Goal: Task Accomplishment & Management: Complete application form

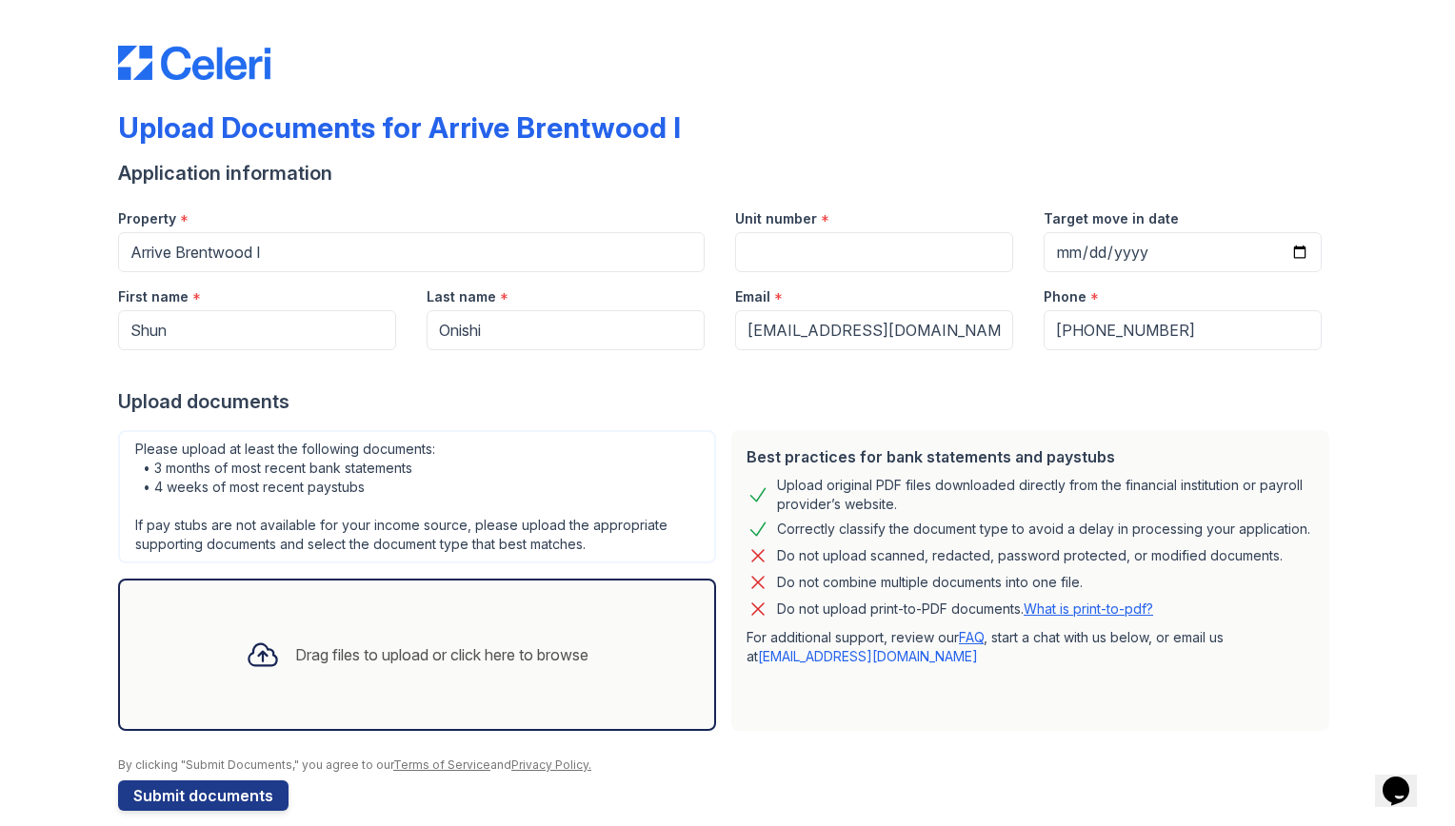
click at [722, 401] on div "Upload documents" at bounding box center [727, 401] width 1219 height 27
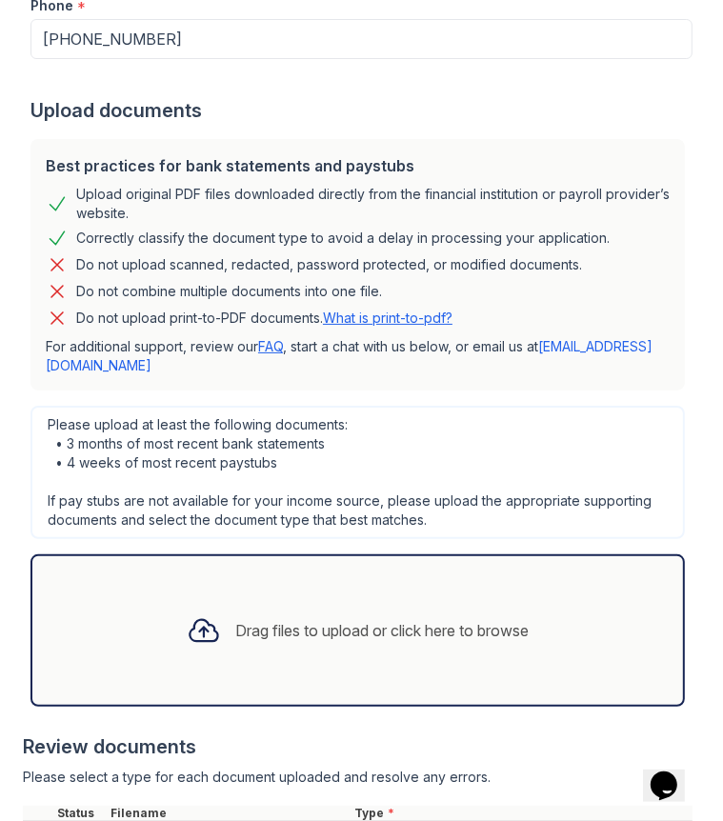
scroll to position [855, 0]
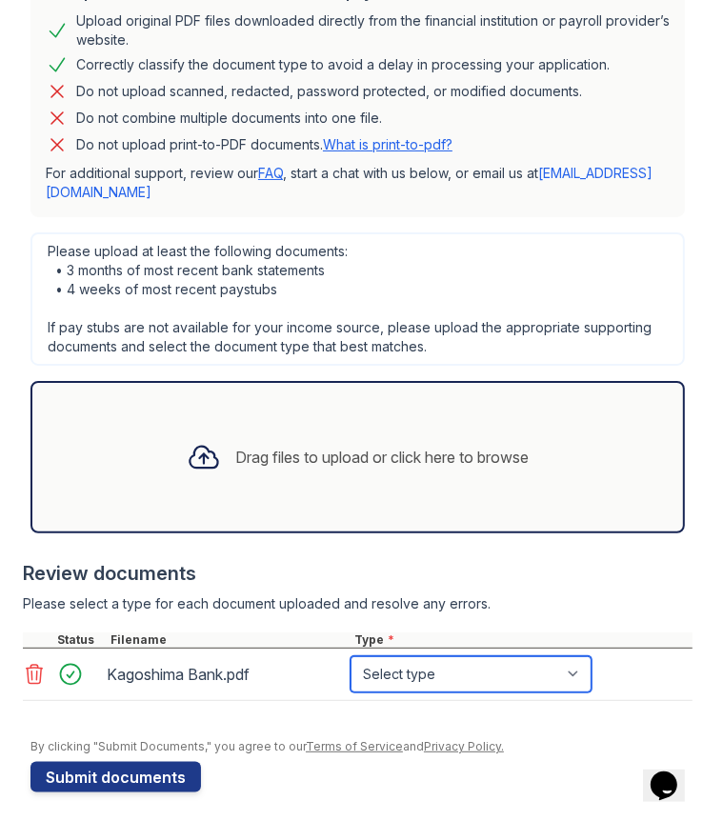
click at [442, 677] on select "Select type Paystub Bank Statement Offer Letter Tax Documents Benefit Award Let…" at bounding box center [470, 674] width 241 height 36
select select "bank_statement"
click at [350, 656] on select "Select type Paystub Bank Statement Offer Letter Tax Documents Benefit Award Let…" at bounding box center [470, 674] width 241 height 36
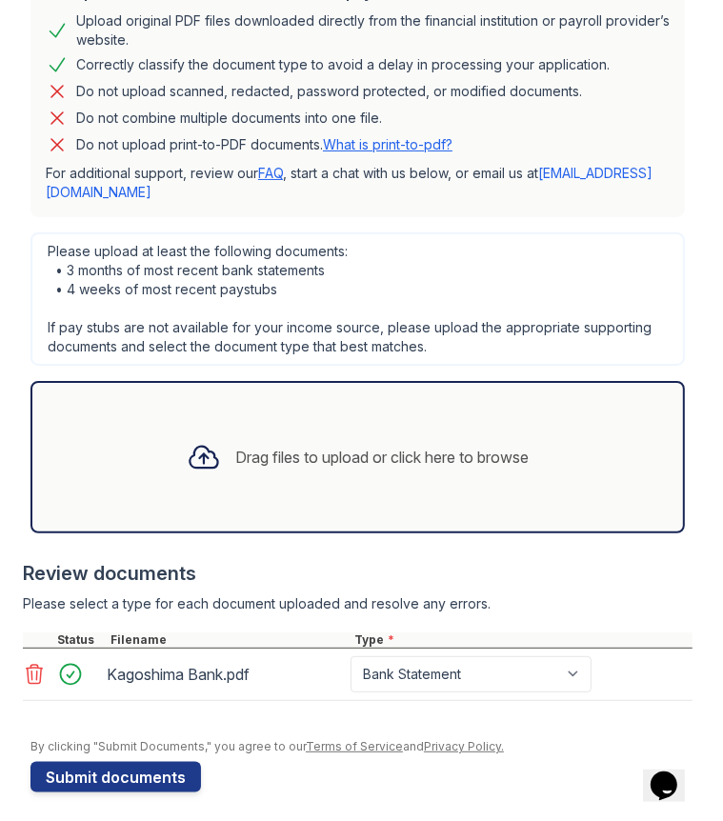
click at [450, 561] on div "Review documents" at bounding box center [357, 573] width 669 height 27
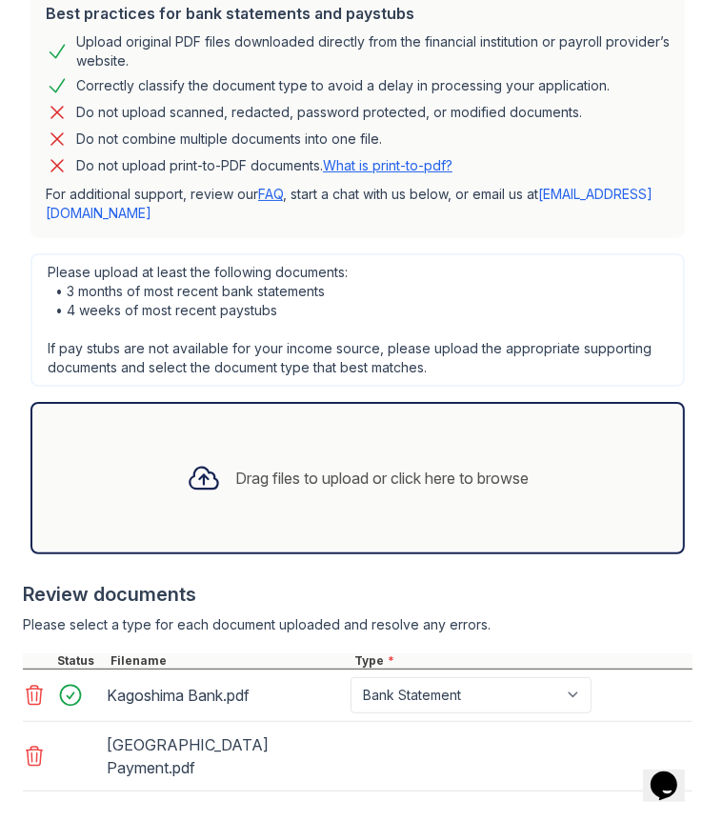
scroll to position [929, 0]
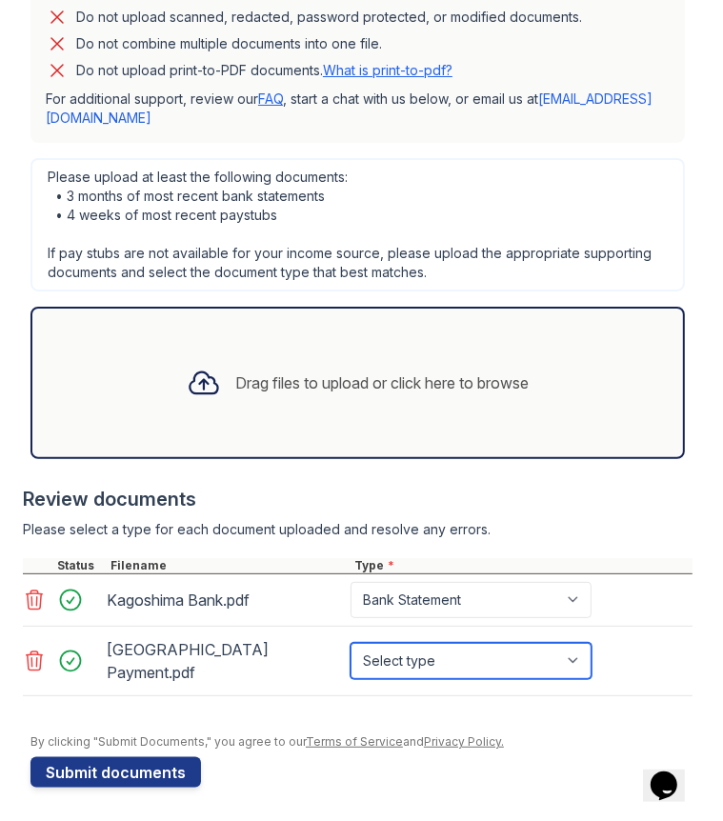
click at [525, 648] on select "Select type Paystub Bank Statement Offer Letter Tax Documents Benefit Award Let…" at bounding box center [470, 661] width 241 height 36
select select "paystub"
click at [350, 643] on select "Select type Paystub Bank Statement Offer Letter Tax Documents Benefit Award Let…" at bounding box center [470, 661] width 241 height 36
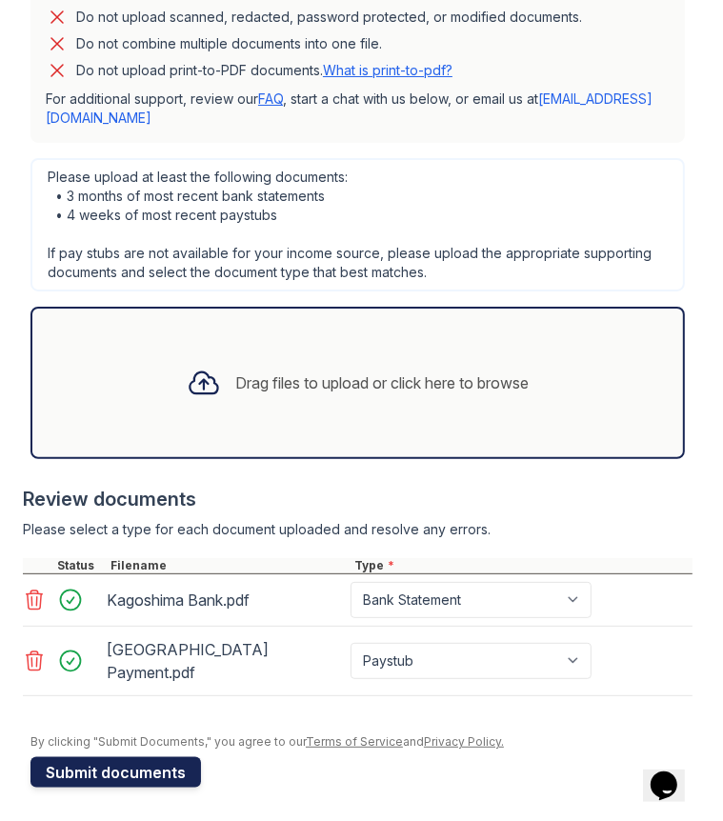
click at [137, 766] on button "Submit documents" at bounding box center [115, 772] width 170 height 30
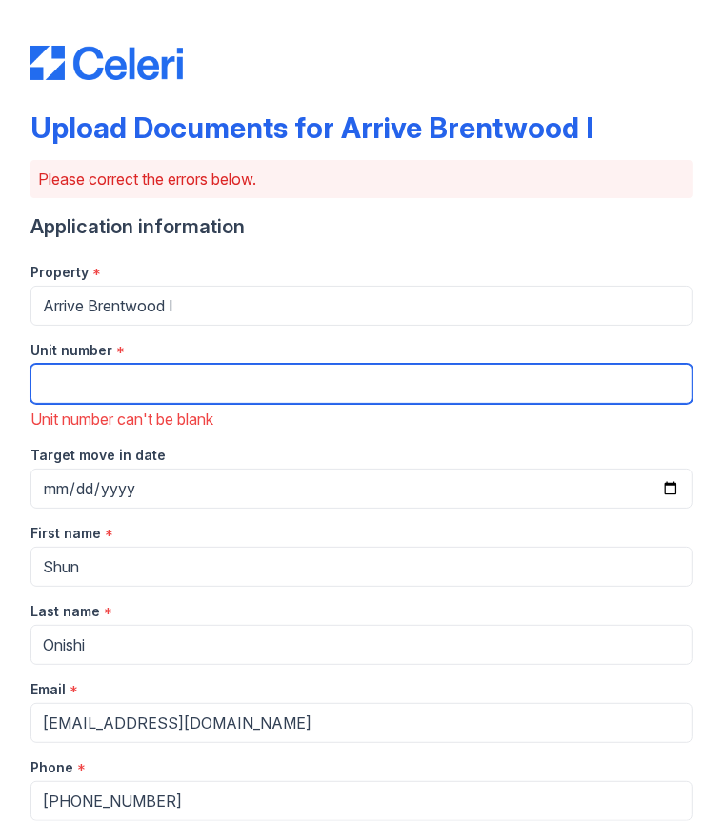
click at [122, 395] on input "Unit number" at bounding box center [361, 384] width 662 height 40
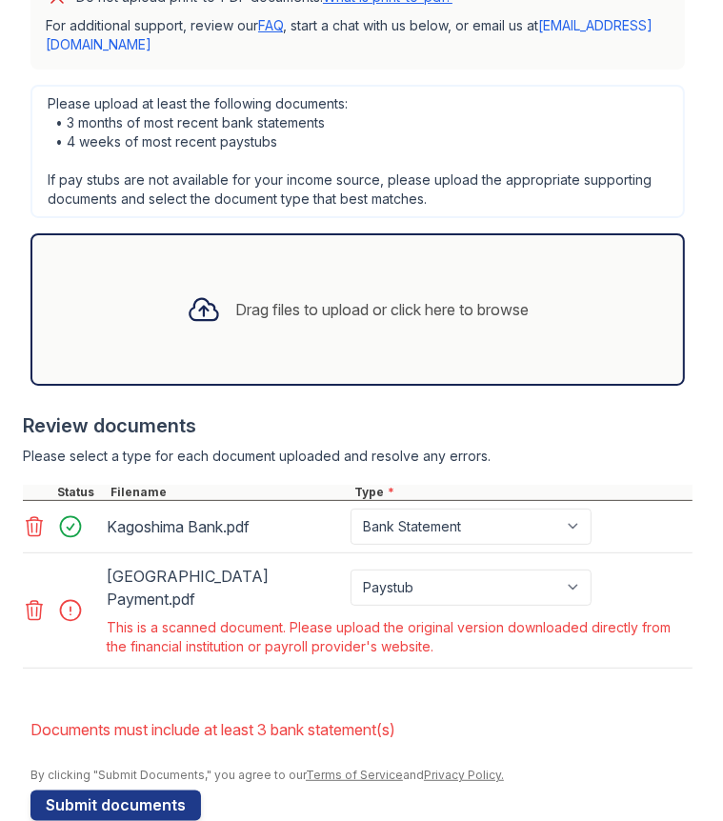
scroll to position [1116, 0]
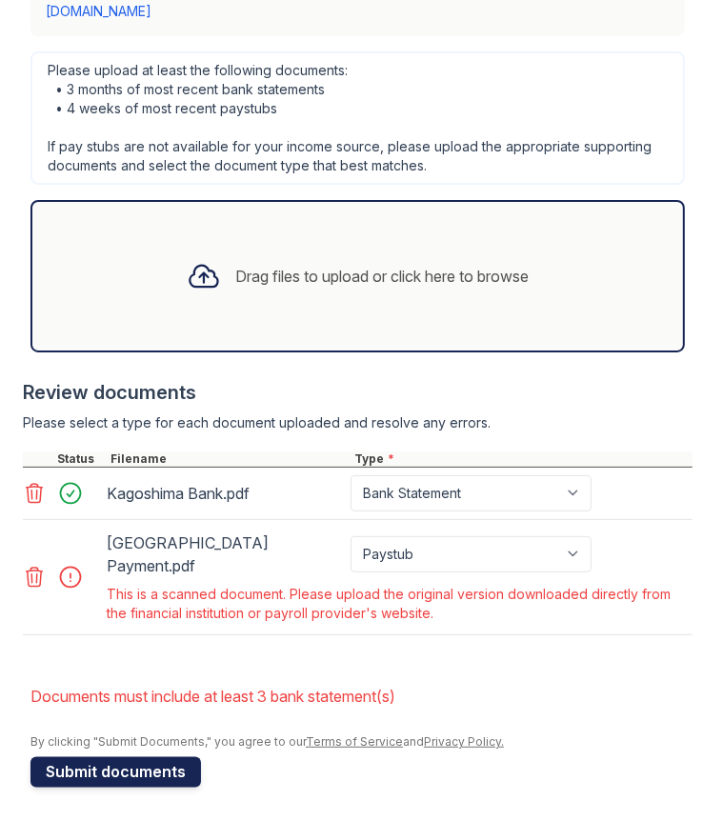
type input "351"
click at [147, 761] on button "Submit documents" at bounding box center [115, 772] width 170 height 30
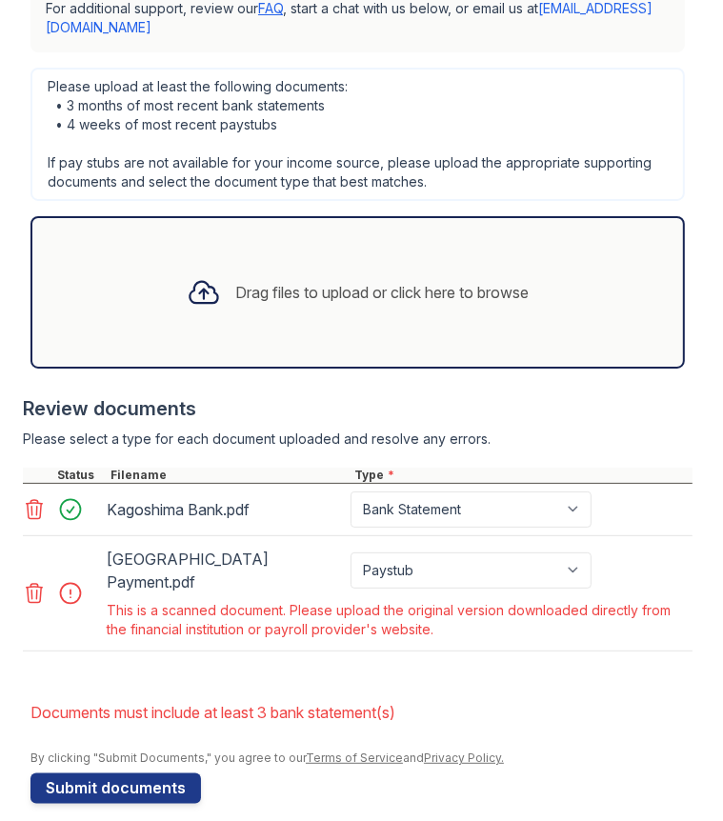
scroll to position [1089, 0]
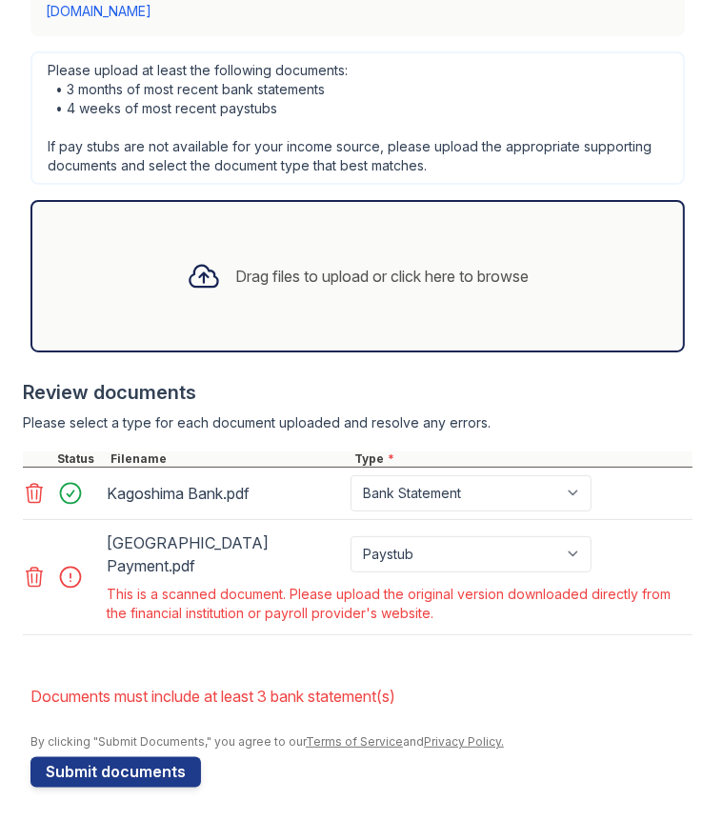
click at [36, 567] on icon at bounding box center [35, 576] width 16 height 19
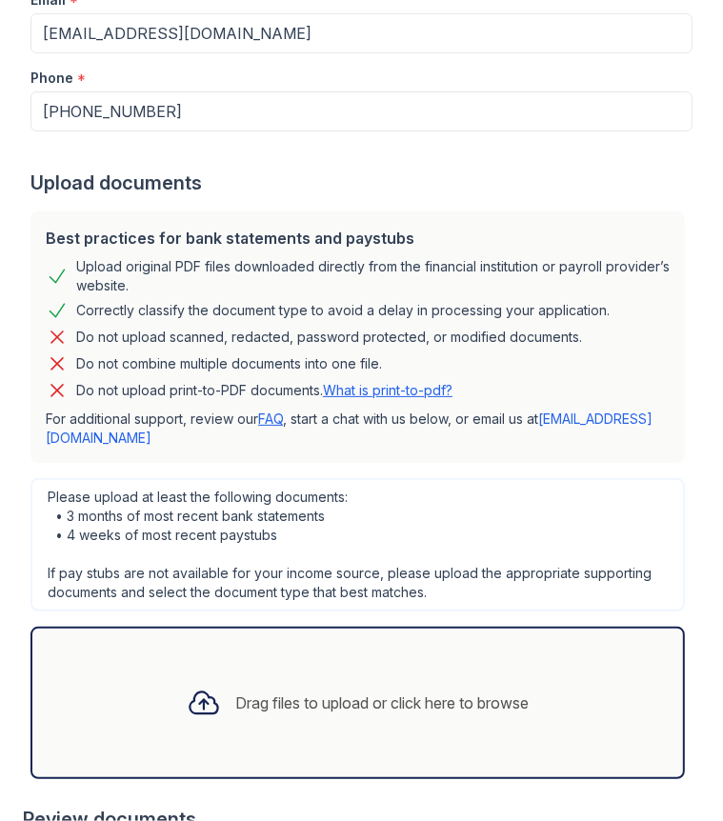
scroll to position [1044, 0]
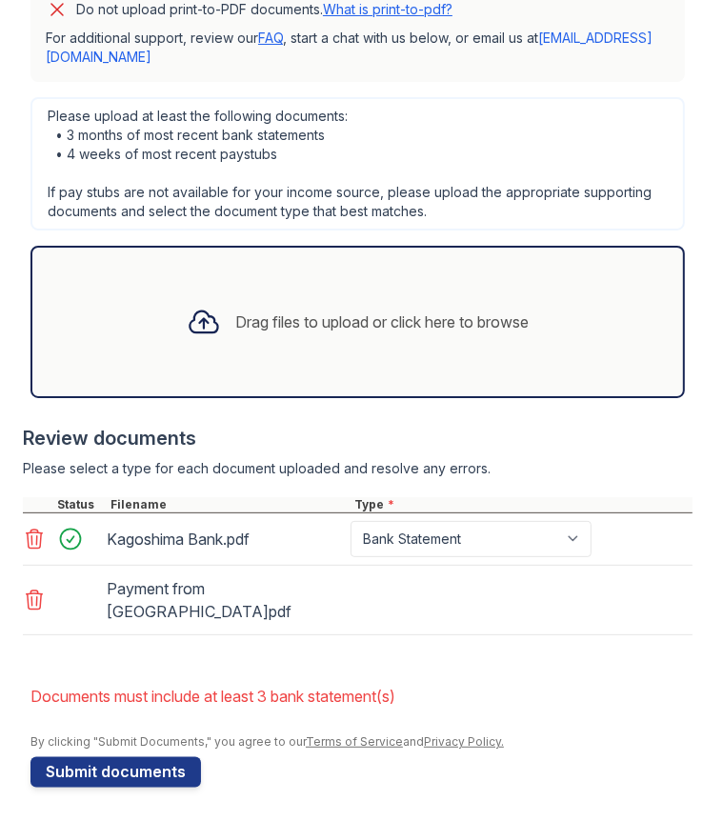
click at [500, 584] on div "Payment from Kagoshima University.pdf" at bounding box center [357, 601] width 669 height 70
click at [106, 776] on button "Submit documents" at bounding box center [115, 772] width 170 height 30
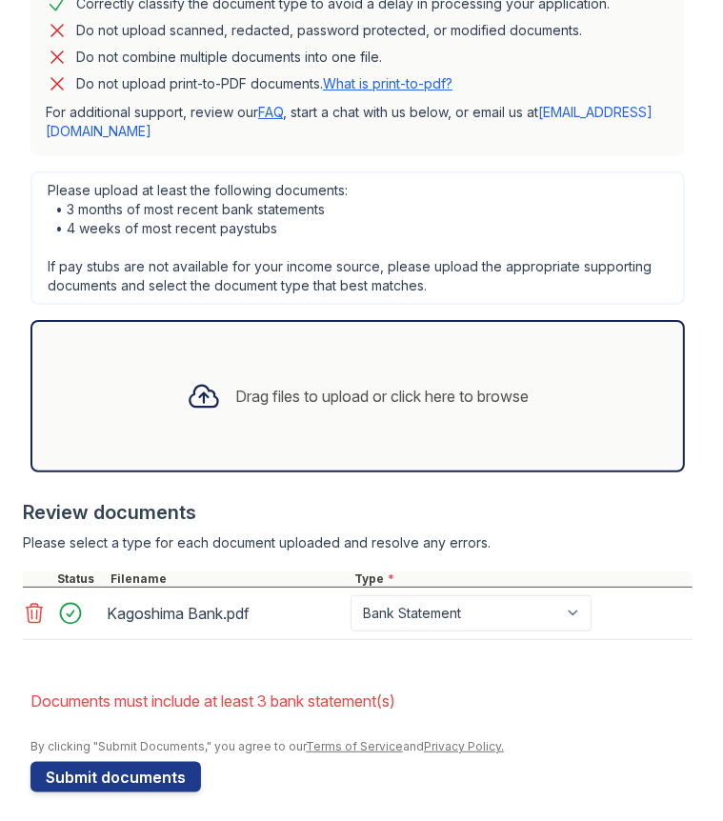
scroll to position [975, 0]
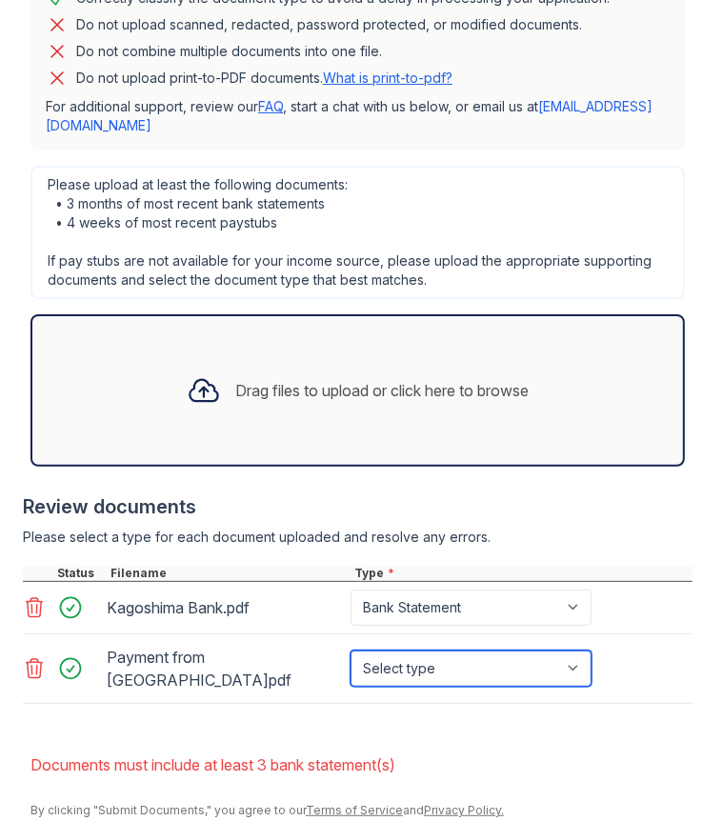
click at [478, 660] on select "Select type Paystub Bank Statement Offer Letter Tax Documents Benefit Award Let…" at bounding box center [470, 668] width 241 height 36
select select "paystub"
click at [350, 650] on select "Select type Paystub Bank Statement Offer Letter Tax Documents Benefit Award Let…" at bounding box center [470, 668] width 241 height 36
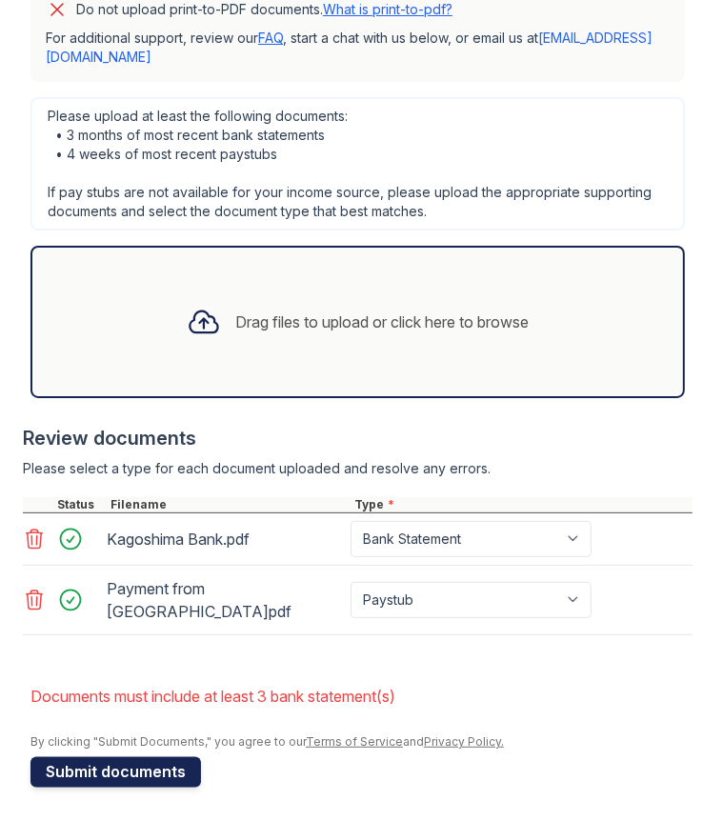
click at [118, 774] on button "Submit documents" at bounding box center [115, 772] width 170 height 30
click at [24, 528] on icon at bounding box center [34, 538] width 23 height 23
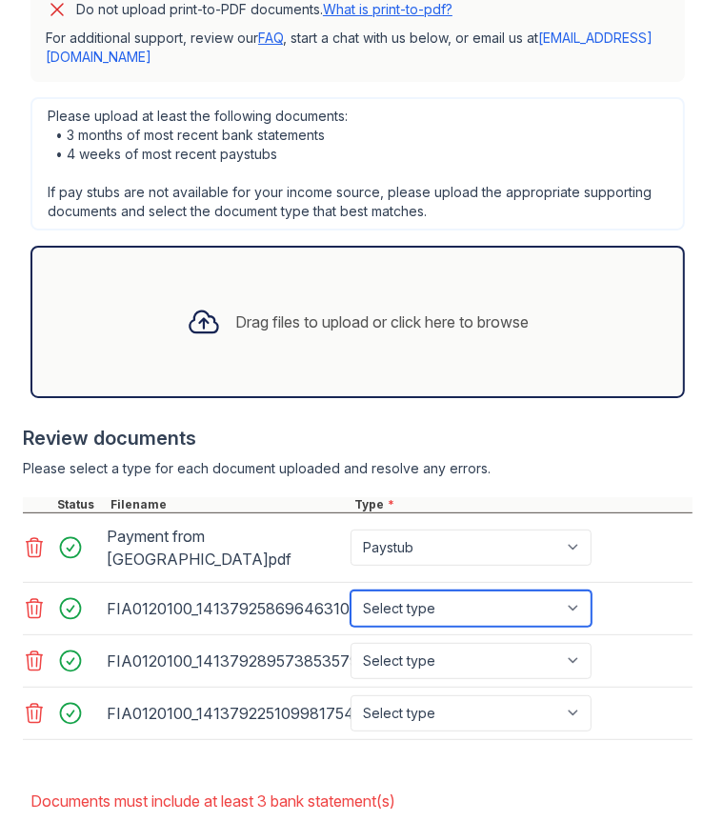
click at [575, 606] on select "Select type Paystub Bank Statement Offer Letter Tax Documents Benefit Award Let…" at bounding box center [470, 608] width 241 height 36
select select "bank_statement"
click at [350, 590] on select "Select type Paystub Bank Statement Offer Letter Tax Documents Benefit Award Let…" at bounding box center [470, 608] width 241 height 36
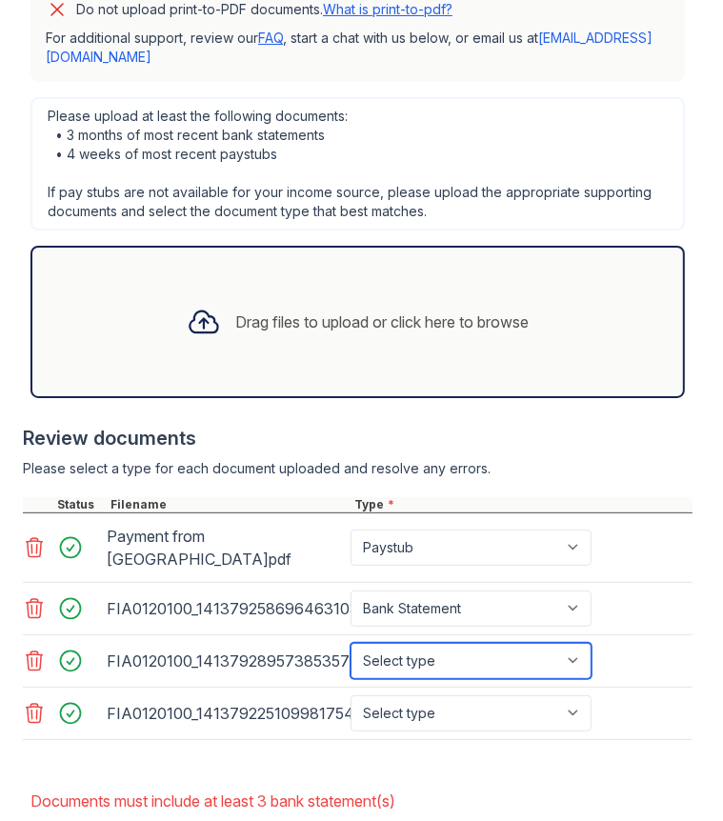
click at [534, 664] on select "Select type Paystub Bank Statement Offer Letter Tax Documents Benefit Award Let…" at bounding box center [470, 661] width 241 height 36
select select "bank_statement"
click at [350, 643] on select "Select type Paystub Bank Statement Offer Letter Tax Documents Benefit Award Let…" at bounding box center [470, 661] width 241 height 36
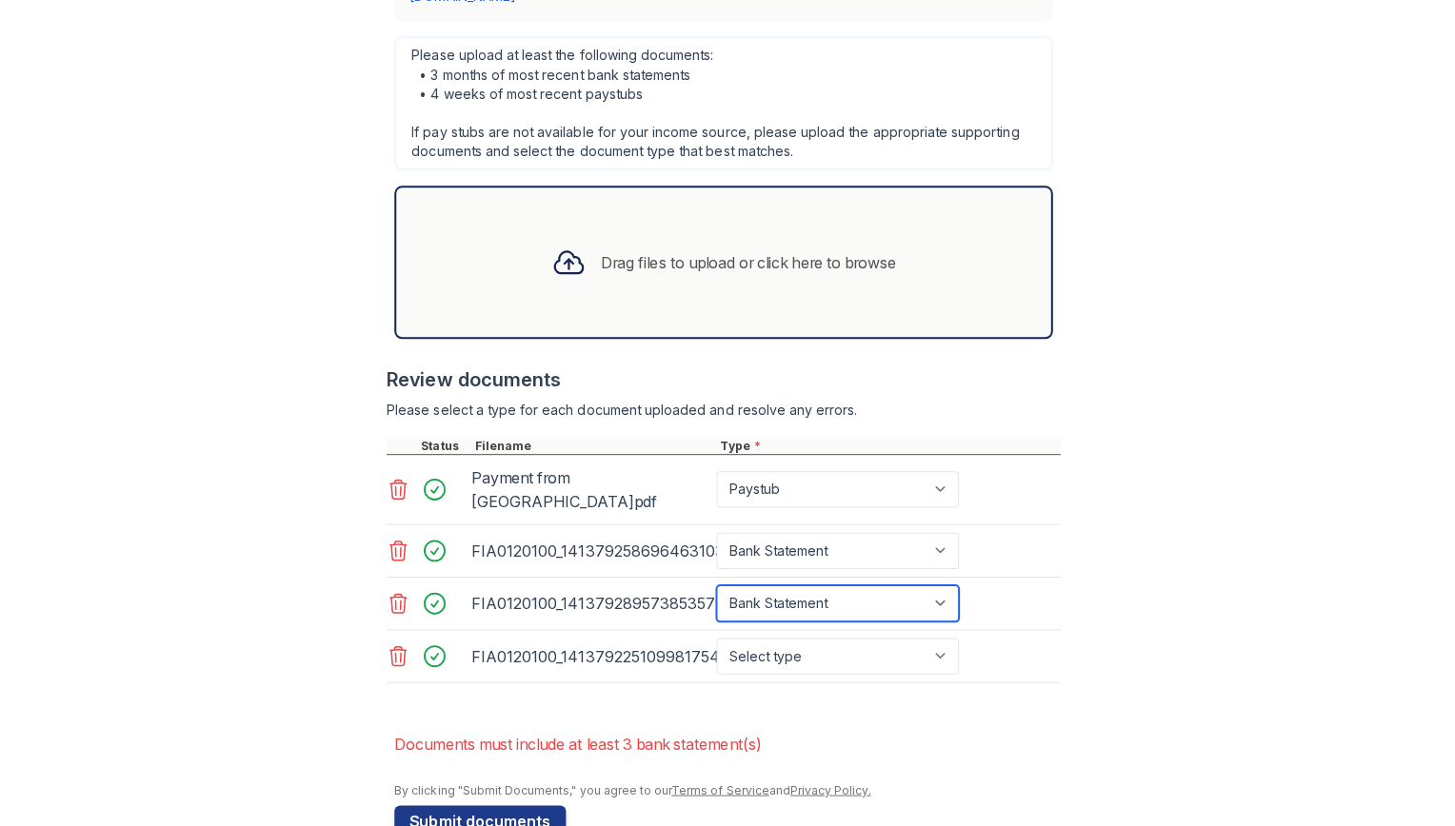
scroll to position [1147, 0]
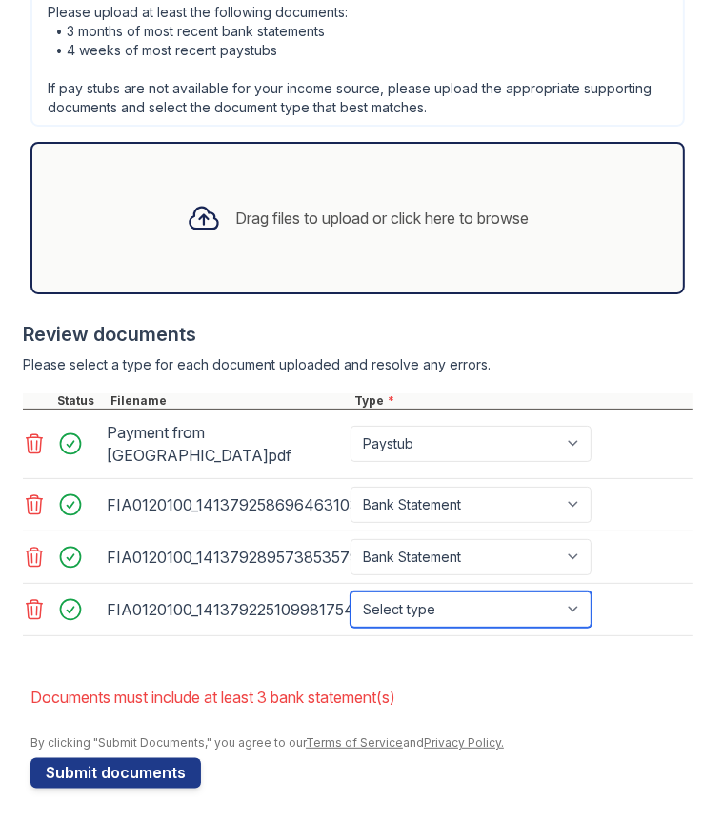
click at [490, 595] on select "Select type Paystub Bank Statement Offer Letter Tax Documents Benefit Award Let…" at bounding box center [470, 609] width 241 height 36
select select "bank_statement"
click at [350, 591] on select "Select type Paystub Bank Statement Offer Letter Tax Documents Benefit Award Let…" at bounding box center [470, 609] width 241 height 36
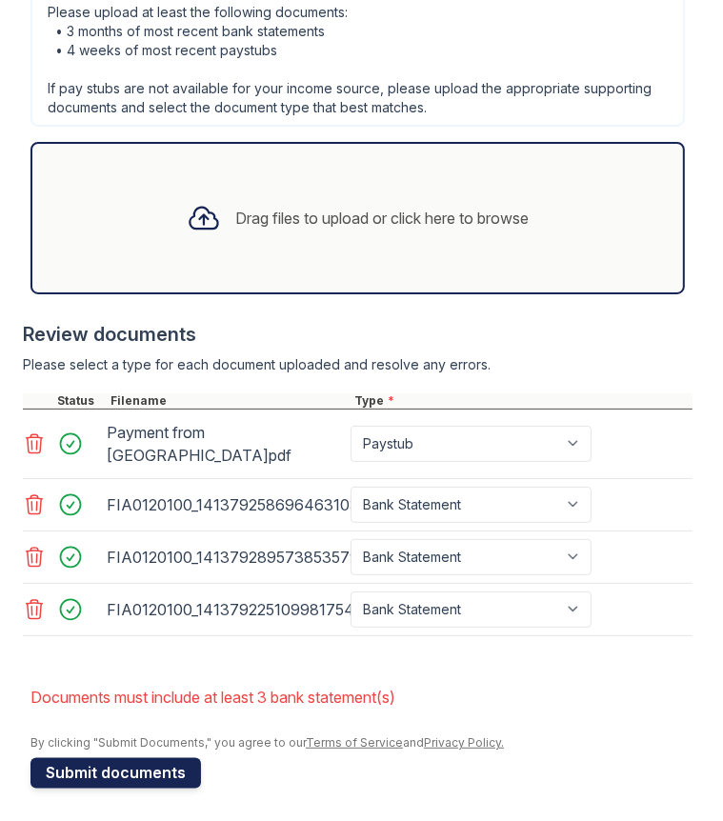
click at [176, 764] on button "Submit documents" at bounding box center [115, 773] width 170 height 30
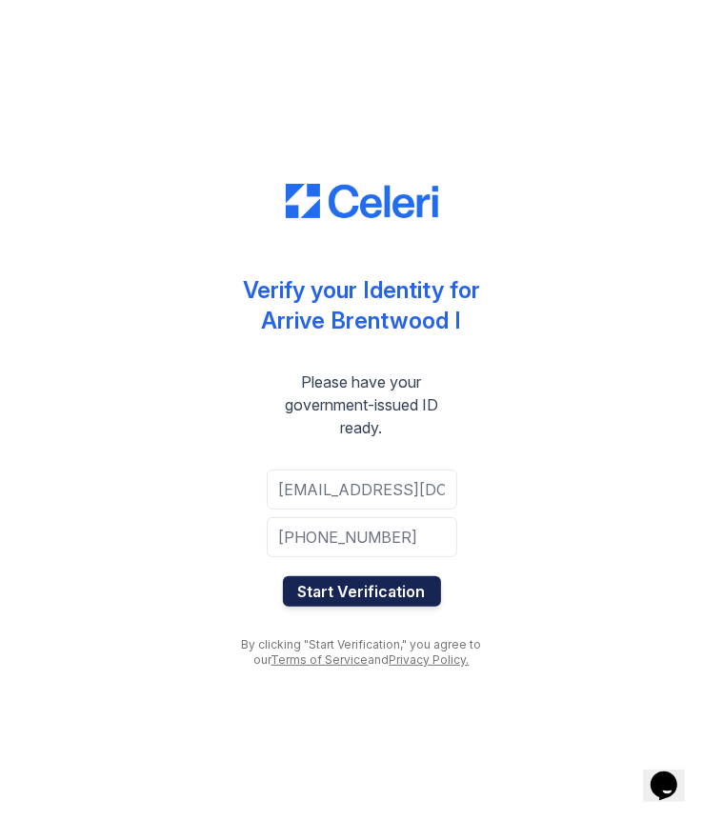
click at [381, 592] on button "Start Verification" at bounding box center [362, 591] width 158 height 30
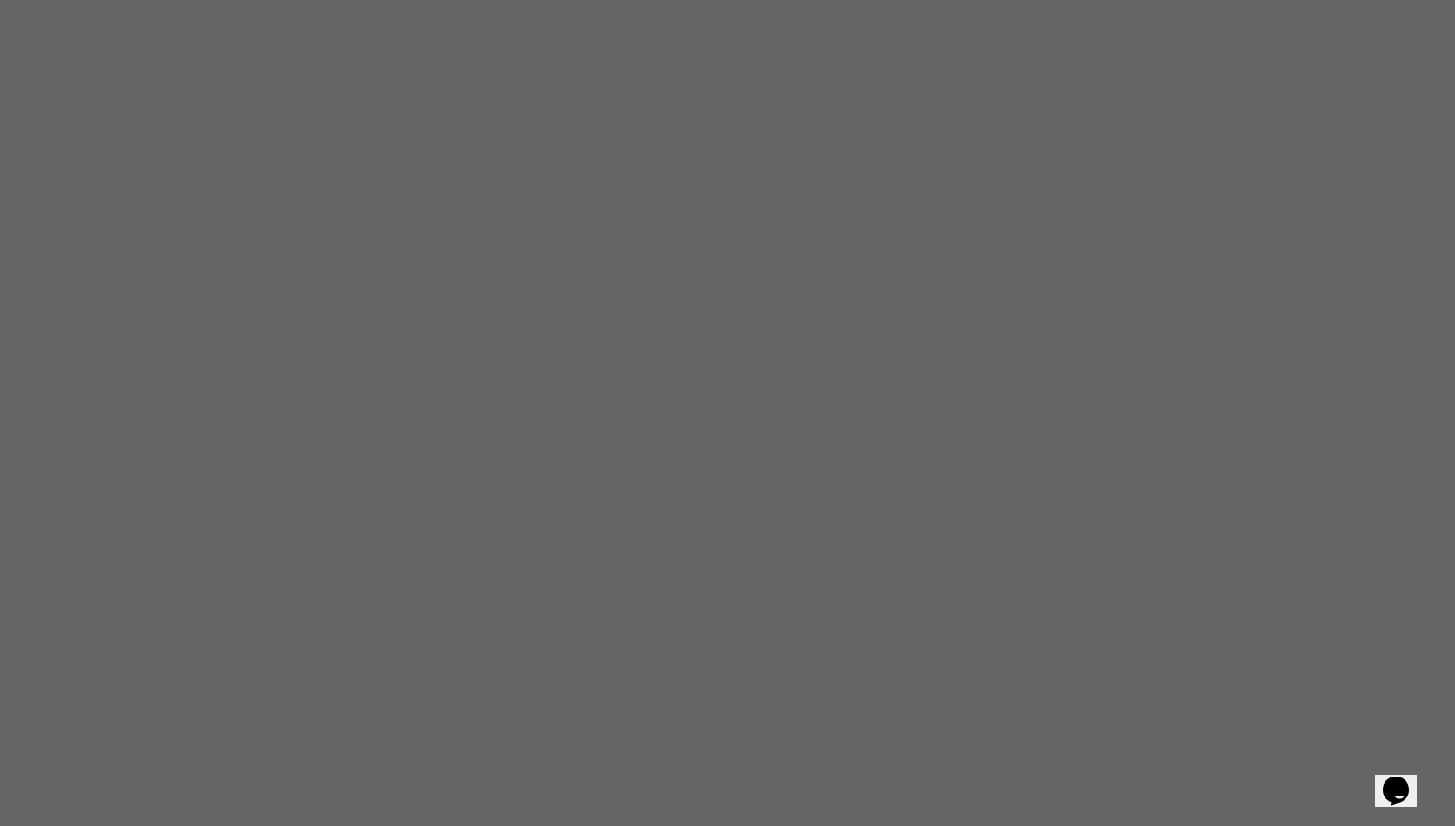
click at [722, 786] on icon "Chat widget" at bounding box center [1396, 791] width 27 height 29
